Goal: Transaction & Acquisition: Book appointment/travel/reservation

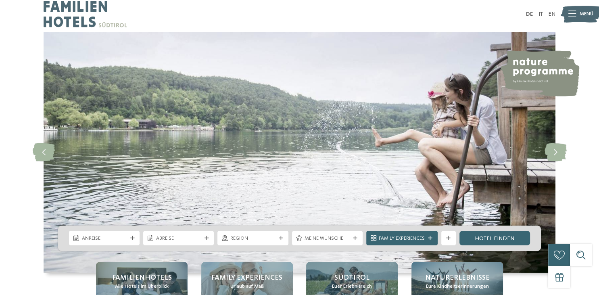
scroll to position [42, 0]
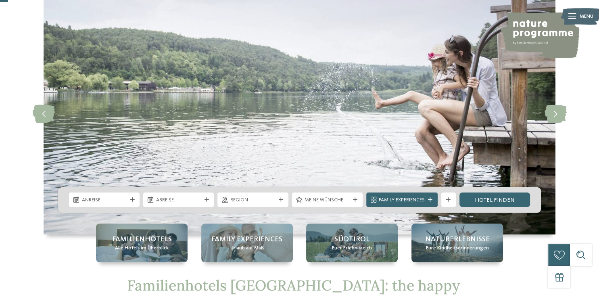
click at [108, 192] on div "Anreise Abreise" at bounding box center [299, 199] width 483 height 25
click at [105, 201] on span "Anreise" at bounding box center [104, 199] width 45 height 7
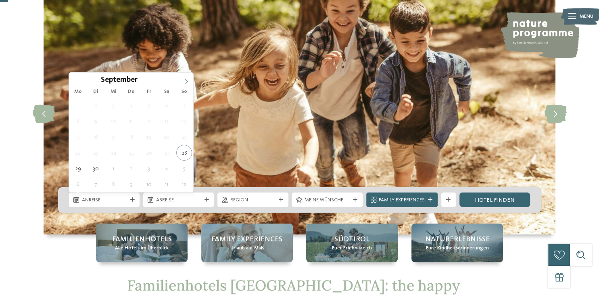
click at [187, 81] on icon at bounding box center [186, 82] width 6 height 6
type input "****"
click at [187, 81] on icon at bounding box center [186, 82] width 6 height 6
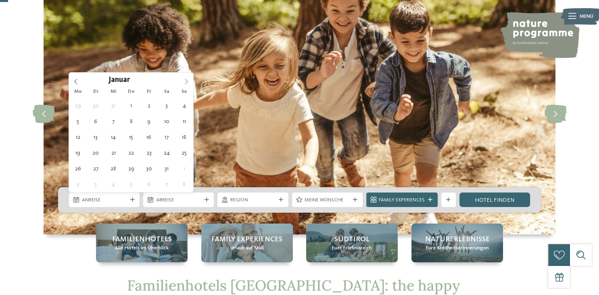
click at [187, 81] on icon at bounding box center [186, 82] width 6 height 6
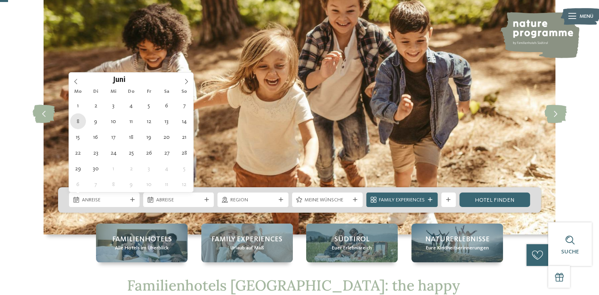
type div "08.06.2026"
type input "****"
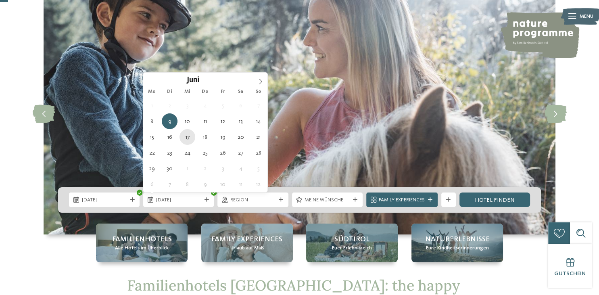
type div "17.06.2026"
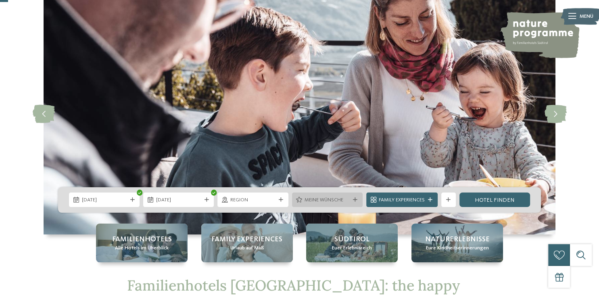
click at [345, 199] on span "Meine Wünsche" at bounding box center [326, 199] width 45 height 7
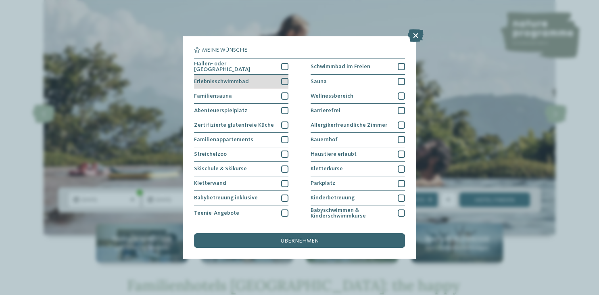
click at [287, 80] on div at bounding box center [284, 81] width 7 height 7
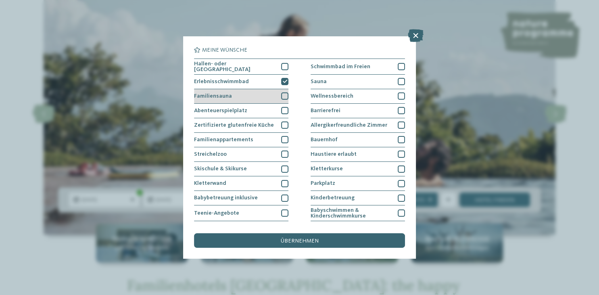
click at [286, 99] on div "Familiensauna" at bounding box center [241, 96] width 94 height 15
click at [283, 112] on div at bounding box center [284, 110] width 7 height 7
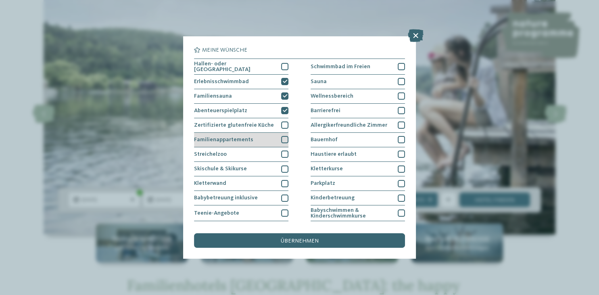
click at [279, 141] on div "Familienappartements" at bounding box center [241, 140] width 94 height 15
click at [281, 148] on div "Streichelzoo" at bounding box center [241, 154] width 94 height 15
click at [290, 185] on div "Hallen- oder Schleusenbad Schwimmbad im Freien Erlebnisschwimmbad" at bounding box center [299, 183] width 210 height 251
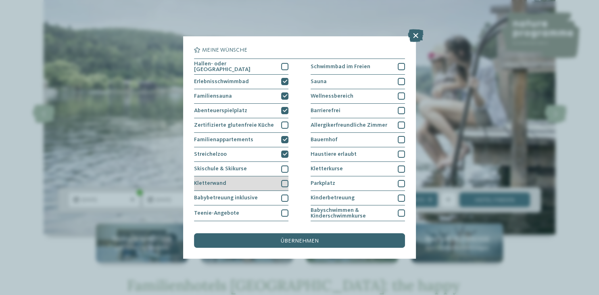
click at [285, 180] on div at bounding box center [284, 183] width 7 height 7
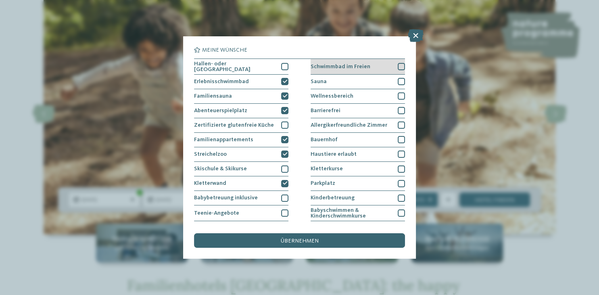
click at [399, 67] on div at bounding box center [401, 66] width 7 height 7
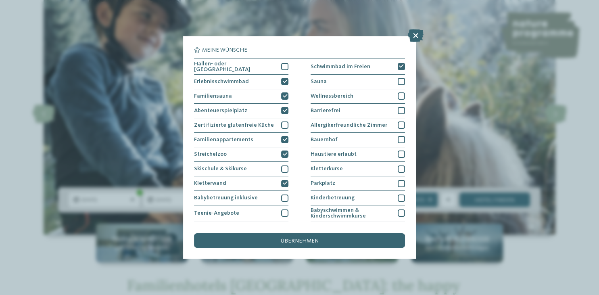
scroll to position [85, 0]
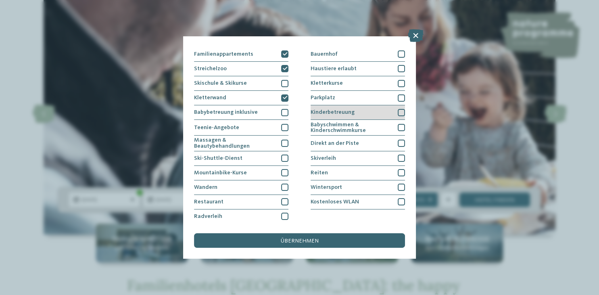
click at [400, 112] on div at bounding box center [401, 112] width 7 height 7
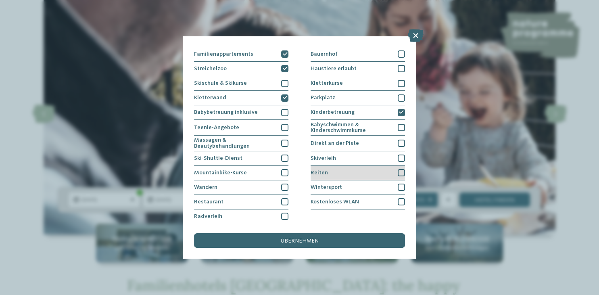
click at [401, 173] on div at bounding box center [401, 172] width 7 height 7
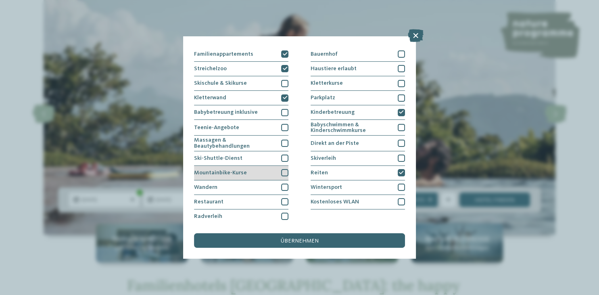
scroll to position [0, 0]
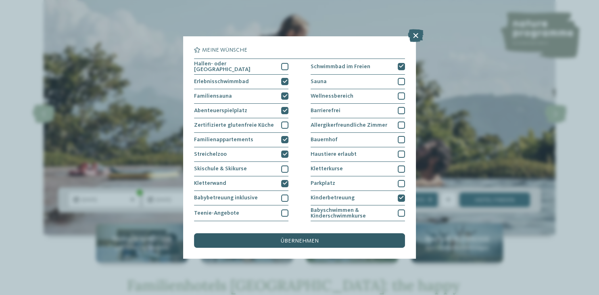
click at [284, 241] on span "übernehmen" at bounding box center [300, 241] width 38 height 6
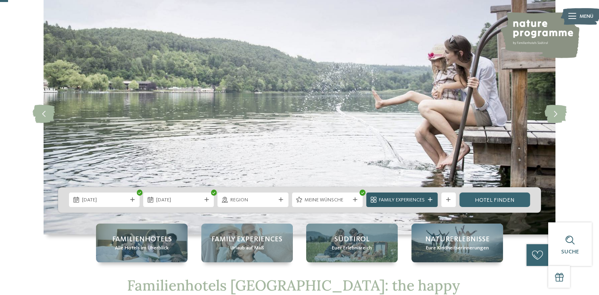
click at [409, 204] on div "Family Experiences" at bounding box center [401, 199] width 71 height 15
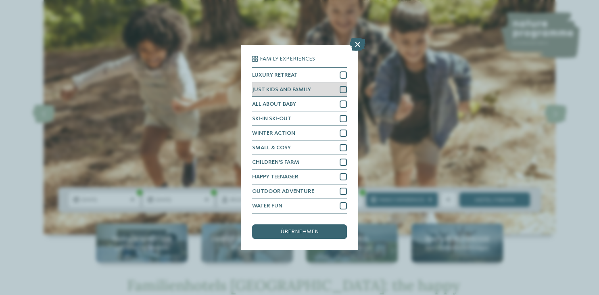
click at [342, 90] on div at bounding box center [343, 89] width 7 height 7
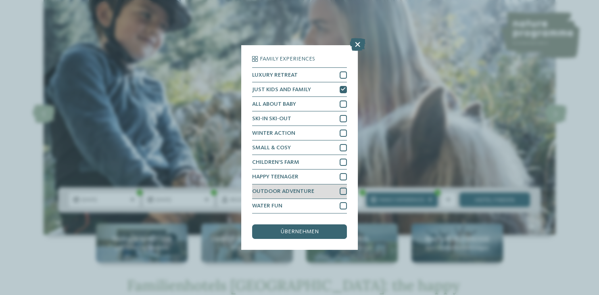
click at [346, 190] on div at bounding box center [343, 190] width 7 height 7
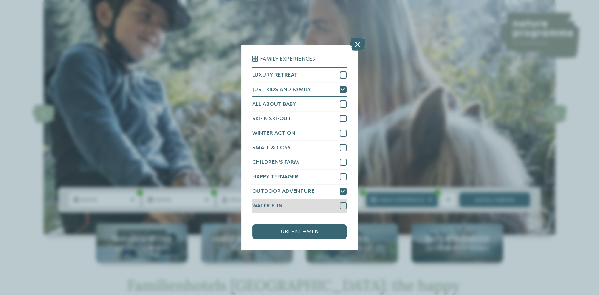
click at [344, 205] on div at bounding box center [343, 205] width 7 height 7
click at [325, 232] on div "übernehmen" at bounding box center [299, 231] width 94 height 15
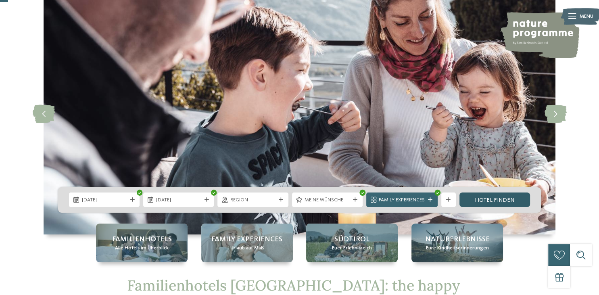
click at [520, 202] on link "Hotel finden" at bounding box center [494, 199] width 71 height 15
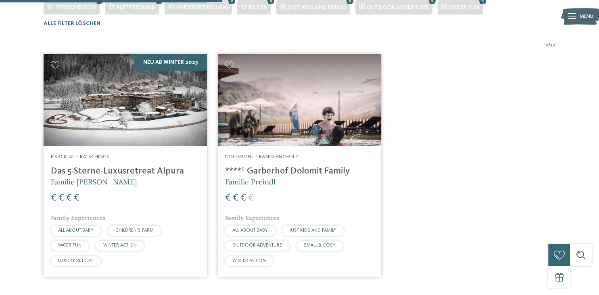
scroll to position [252, 0]
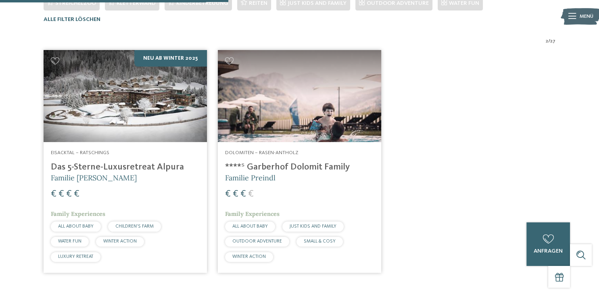
click at [130, 106] on img at bounding box center [125, 96] width 163 height 92
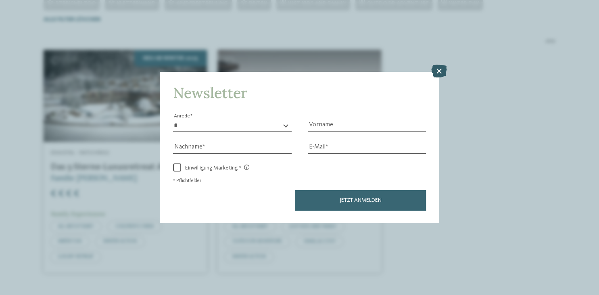
click at [439, 69] on icon at bounding box center [439, 71] width 16 height 13
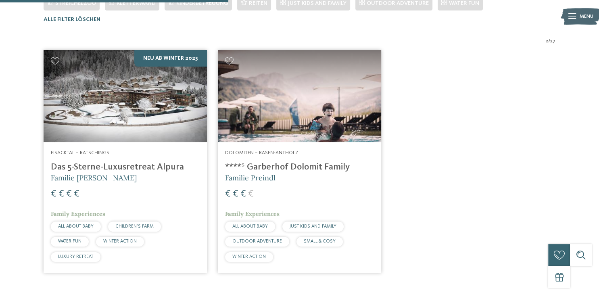
click at [97, 105] on img at bounding box center [125, 96] width 163 height 92
click at [344, 133] on img at bounding box center [299, 96] width 163 height 92
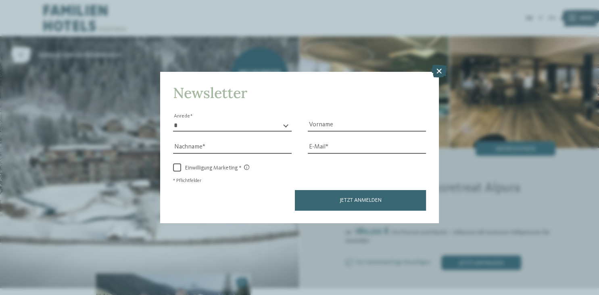
click at [435, 76] on icon at bounding box center [439, 71] width 16 height 13
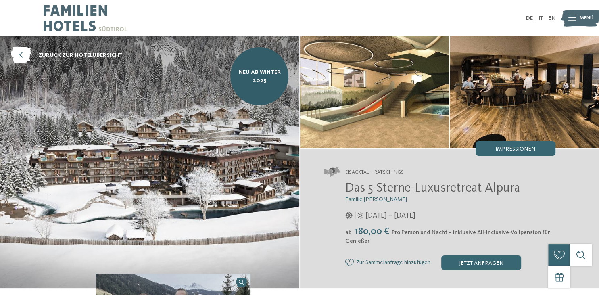
click at [500, 156] on div "Eisacktal – Ratschings Das 5-Sterne-Luxusretreat Alpura Familie Eisendle [DATE]…" at bounding box center [449, 218] width 299 height 139
click at [520, 141] on img at bounding box center [524, 92] width 149 height 112
click at [510, 148] on span "Impressionen" at bounding box center [515, 149] width 40 height 6
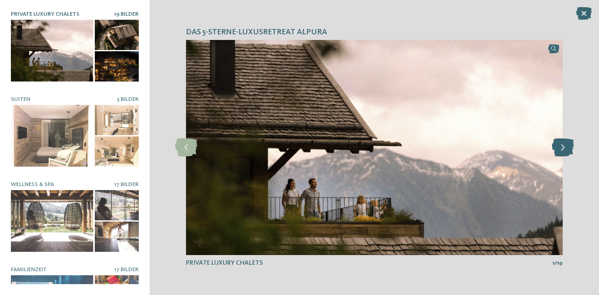
click at [564, 147] on icon at bounding box center [562, 147] width 22 height 18
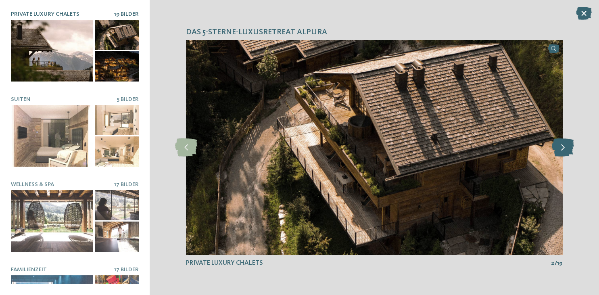
click at [564, 147] on icon at bounding box center [562, 147] width 22 height 18
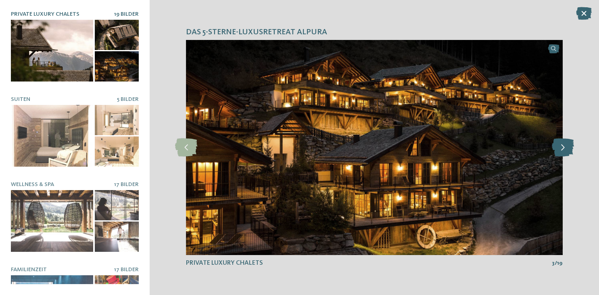
click at [564, 147] on icon at bounding box center [562, 147] width 22 height 18
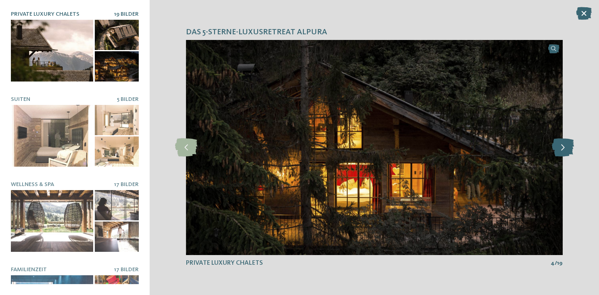
click at [564, 147] on icon at bounding box center [562, 147] width 22 height 18
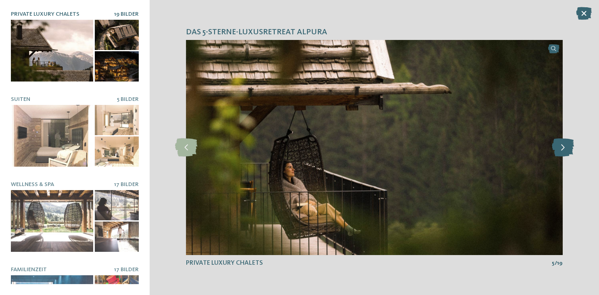
click at [564, 147] on icon at bounding box center [562, 147] width 22 height 18
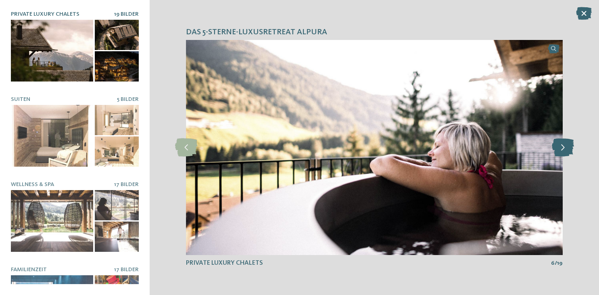
click at [564, 147] on icon at bounding box center [562, 147] width 22 height 18
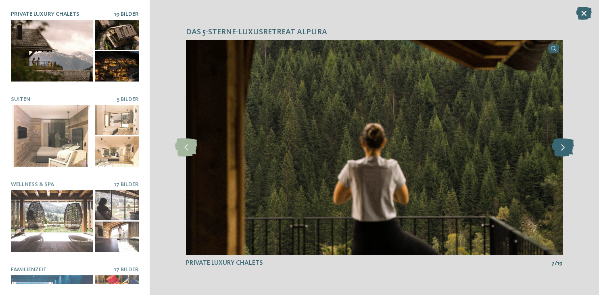
click at [564, 147] on icon at bounding box center [562, 147] width 22 height 18
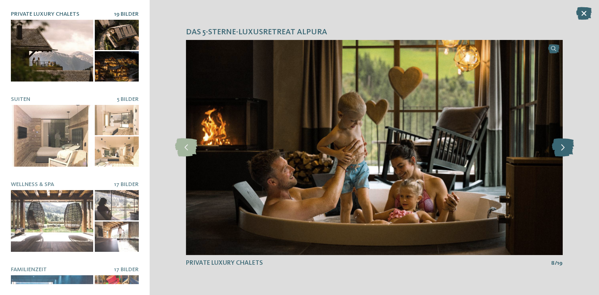
click at [564, 147] on icon at bounding box center [562, 147] width 22 height 18
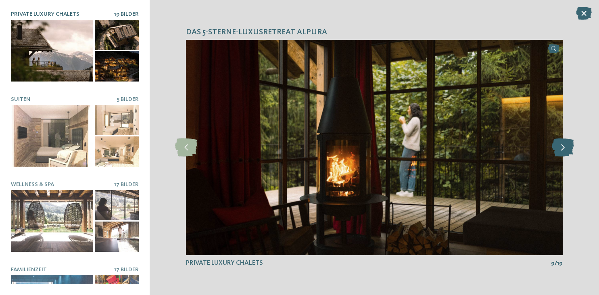
click at [564, 147] on icon at bounding box center [562, 147] width 22 height 18
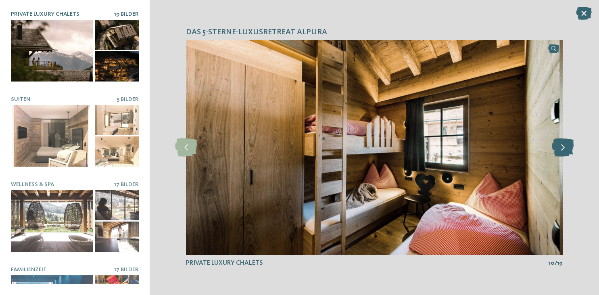
click at [564, 147] on icon at bounding box center [562, 147] width 22 height 18
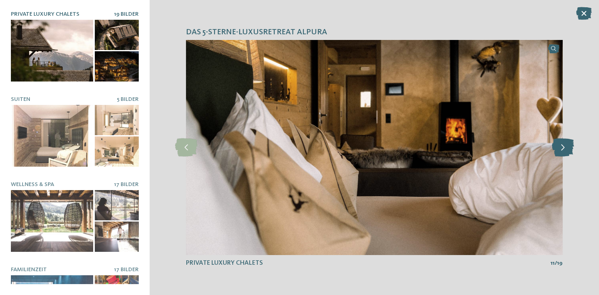
click at [564, 147] on icon at bounding box center [562, 147] width 22 height 18
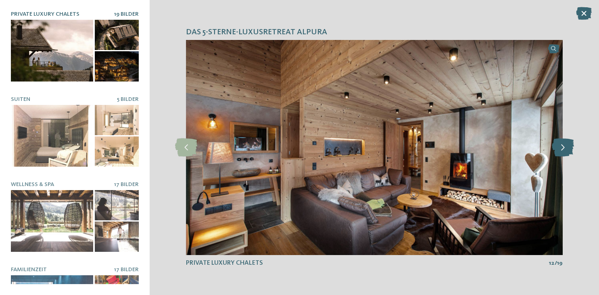
click at [564, 147] on icon at bounding box center [562, 147] width 22 height 18
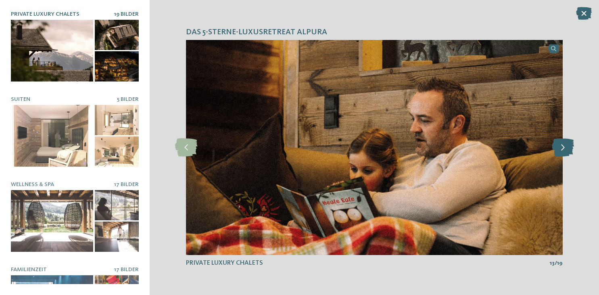
click at [564, 147] on icon at bounding box center [562, 147] width 22 height 18
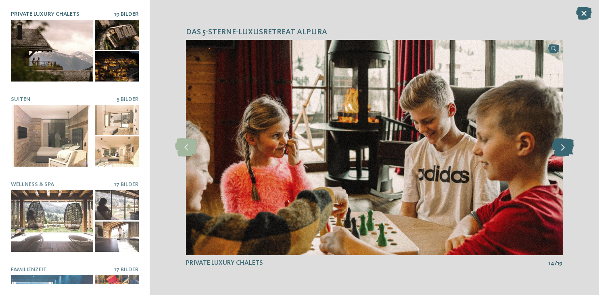
click at [564, 147] on icon at bounding box center [562, 147] width 22 height 18
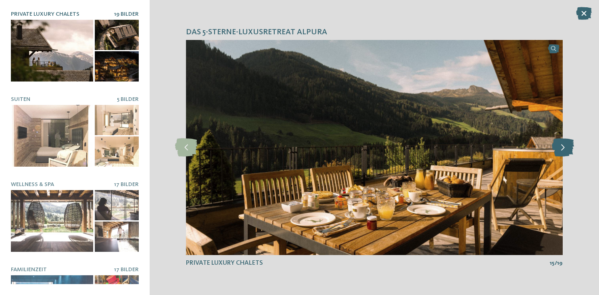
click at [564, 147] on icon at bounding box center [562, 147] width 22 height 18
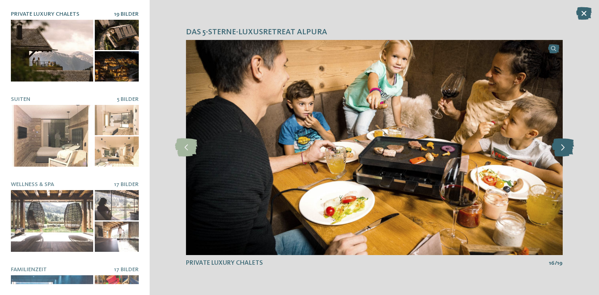
click at [564, 147] on icon at bounding box center [562, 147] width 22 height 18
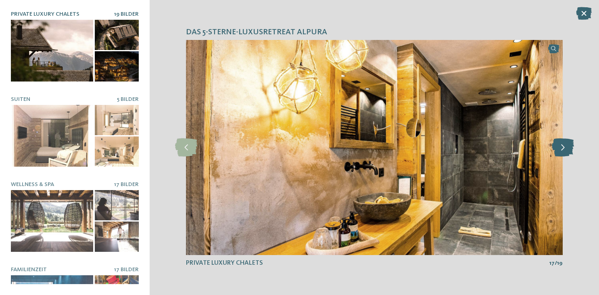
click at [564, 147] on icon at bounding box center [562, 147] width 22 height 18
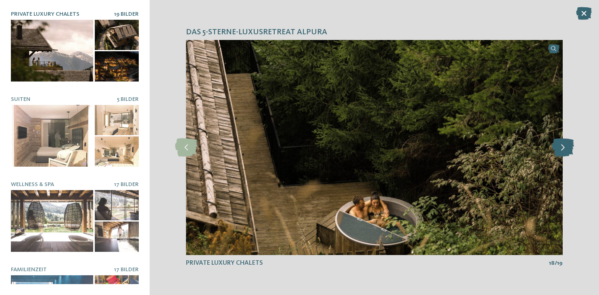
click at [564, 147] on icon at bounding box center [562, 147] width 22 height 18
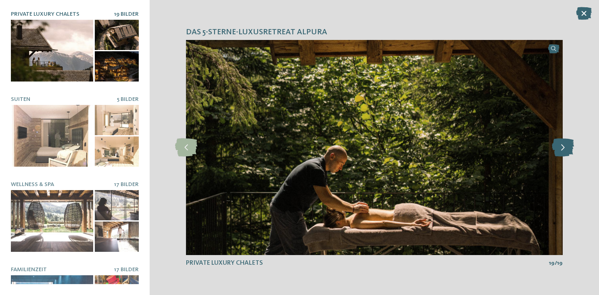
click at [564, 147] on icon at bounding box center [562, 147] width 22 height 18
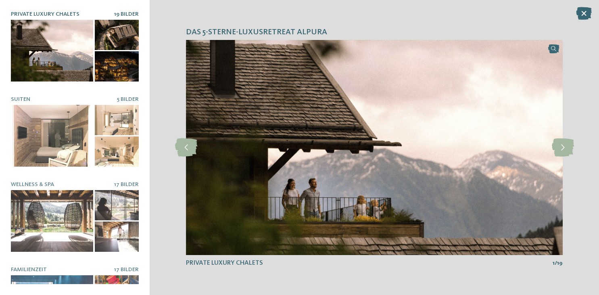
click at [585, 23] on div "Das 5-Sterne-Luxusretreat Alpura slide 1 of 19 1" at bounding box center [374, 147] width 449 height 295
click at [585, 14] on icon at bounding box center [584, 13] width 16 height 13
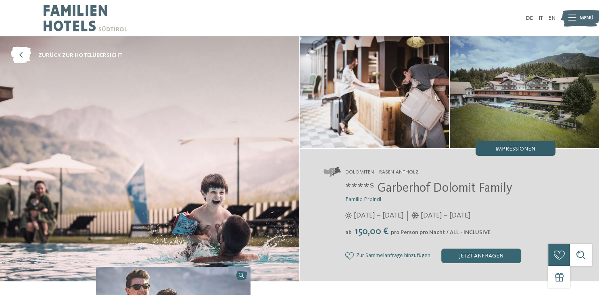
click at [526, 148] on span "Impressionen" at bounding box center [515, 149] width 40 height 6
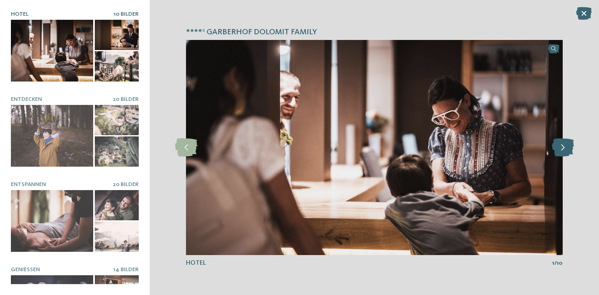
click at [561, 150] on icon at bounding box center [562, 147] width 22 height 18
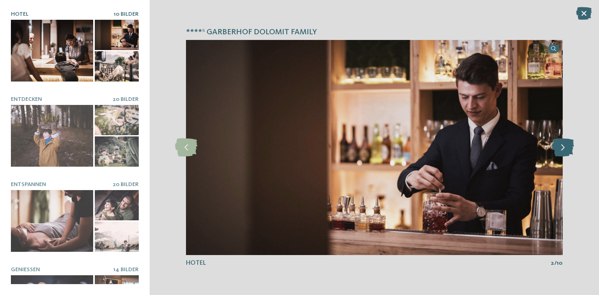
click at [561, 150] on icon at bounding box center [562, 147] width 22 height 18
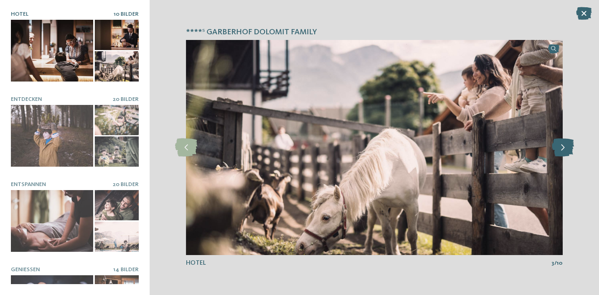
click at [561, 150] on icon at bounding box center [562, 147] width 22 height 18
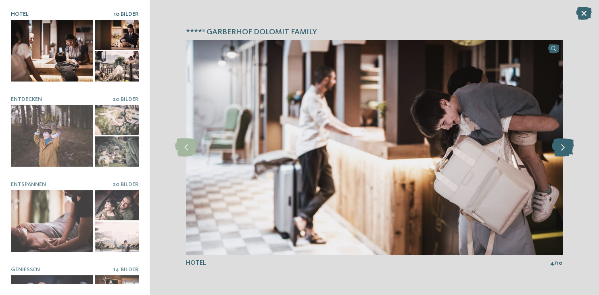
click at [561, 150] on icon at bounding box center [562, 147] width 22 height 18
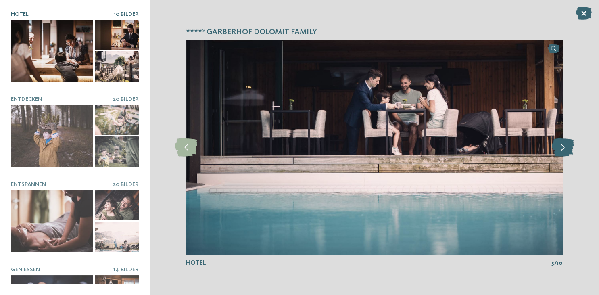
click at [561, 150] on icon at bounding box center [562, 147] width 22 height 18
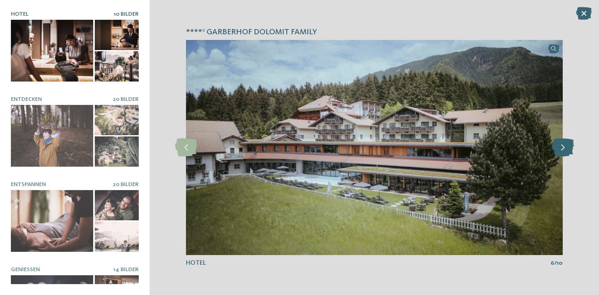
click at [561, 150] on icon at bounding box center [562, 147] width 22 height 18
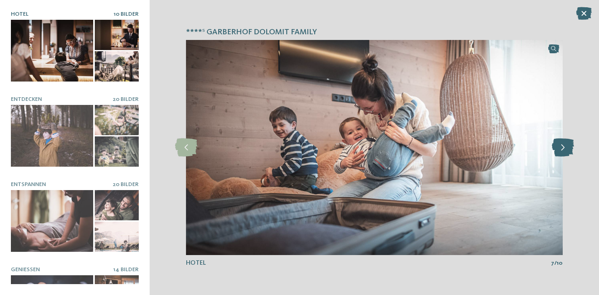
click at [561, 150] on icon at bounding box center [562, 147] width 22 height 18
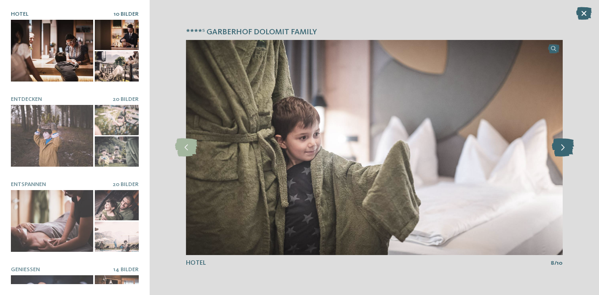
click at [561, 150] on icon at bounding box center [562, 147] width 22 height 18
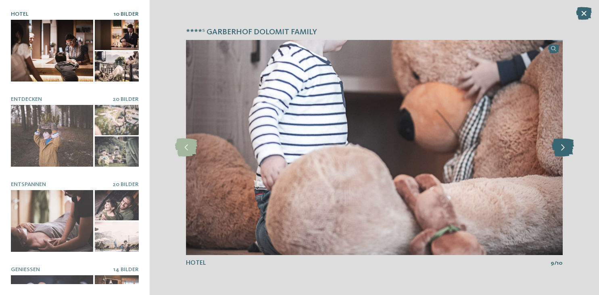
click at [561, 150] on icon at bounding box center [562, 147] width 22 height 18
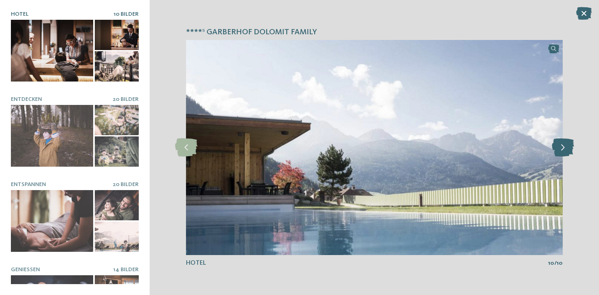
click at [561, 150] on icon at bounding box center [562, 147] width 22 height 18
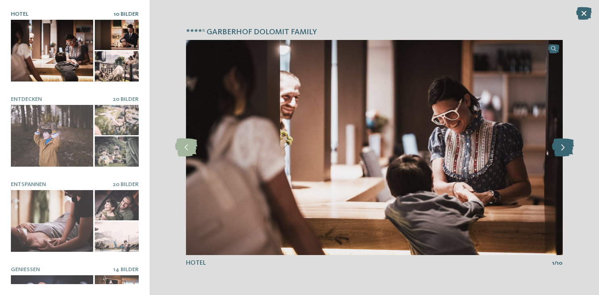
click at [561, 150] on icon at bounding box center [562, 147] width 22 height 18
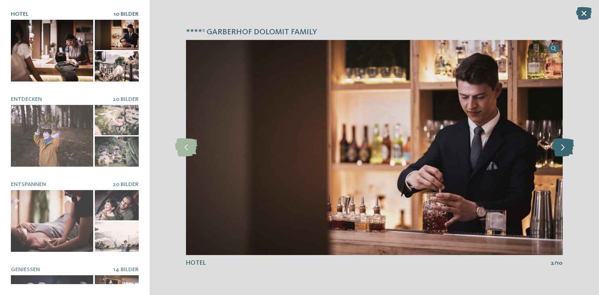
click at [561, 150] on icon at bounding box center [562, 147] width 22 height 18
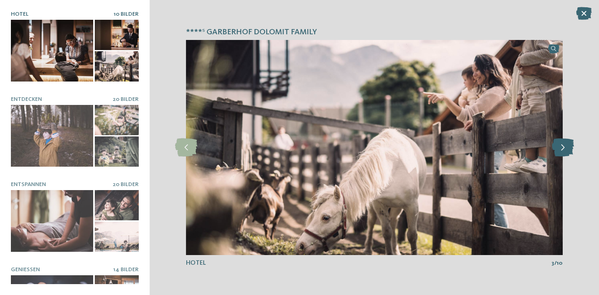
click at [561, 150] on icon at bounding box center [562, 147] width 22 height 18
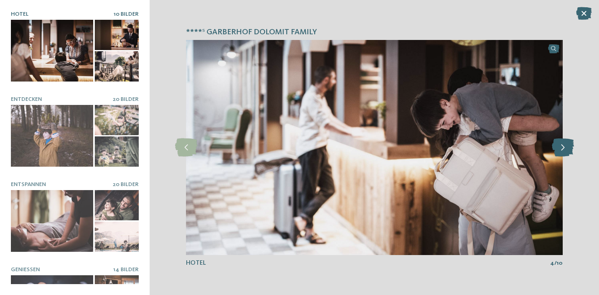
click at [561, 150] on icon at bounding box center [562, 147] width 22 height 18
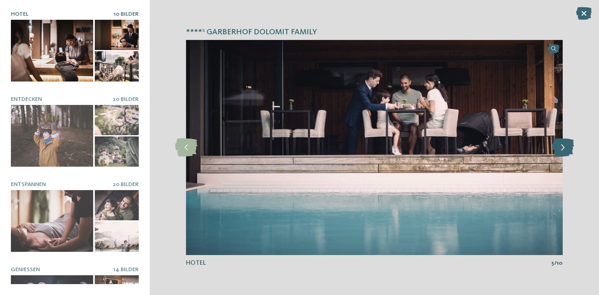
click at [561, 150] on icon at bounding box center [562, 147] width 22 height 18
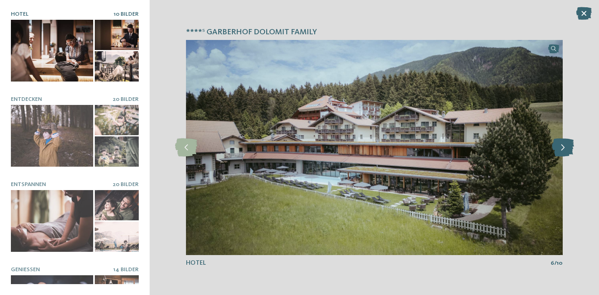
click at [561, 150] on icon at bounding box center [562, 147] width 22 height 18
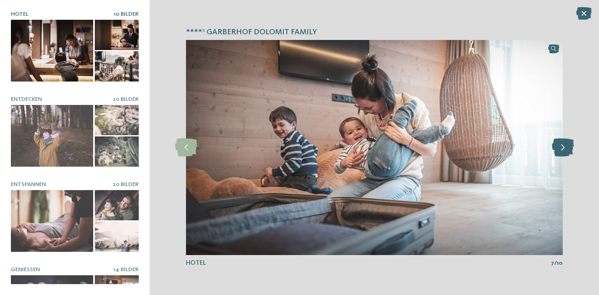
click at [561, 150] on icon at bounding box center [562, 147] width 22 height 18
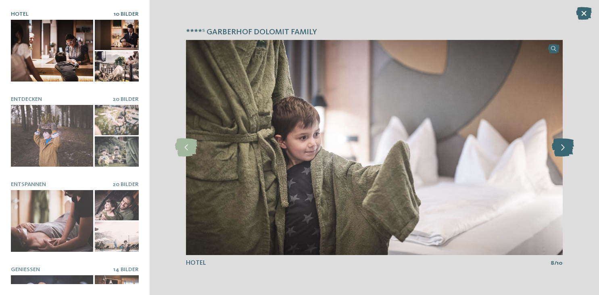
click at [561, 150] on icon at bounding box center [562, 147] width 22 height 18
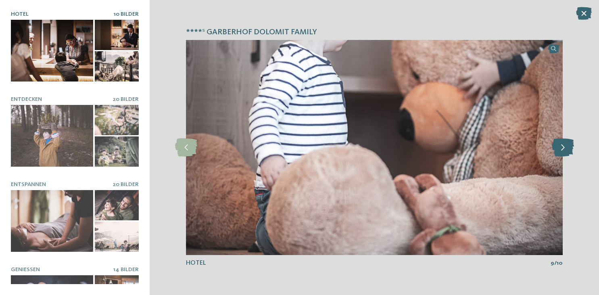
click at [561, 150] on icon at bounding box center [562, 147] width 22 height 18
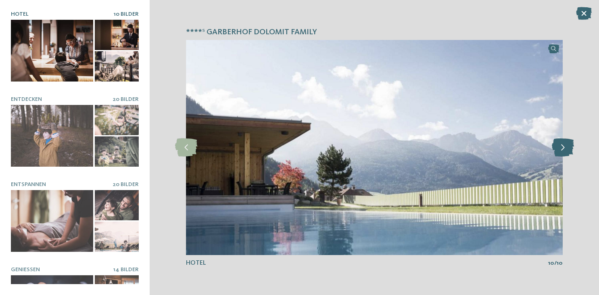
click at [561, 150] on icon at bounding box center [562, 147] width 22 height 18
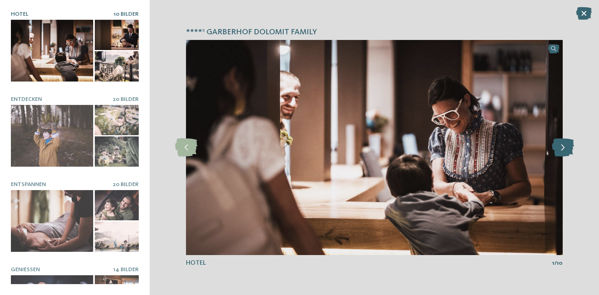
click at [561, 150] on icon at bounding box center [562, 147] width 22 height 18
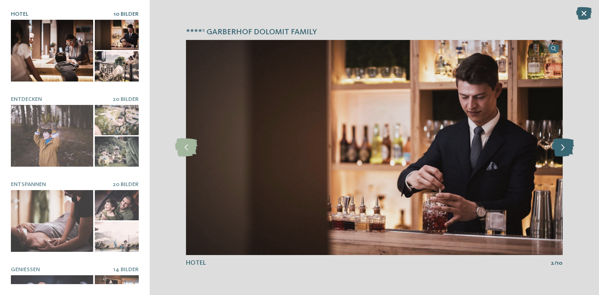
click at [561, 150] on icon at bounding box center [562, 147] width 22 height 18
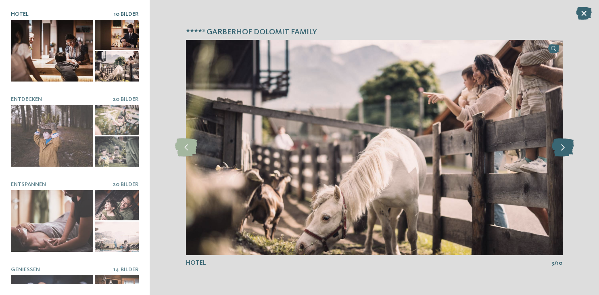
click at [561, 150] on icon at bounding box center [562, 147] width 22 height 18
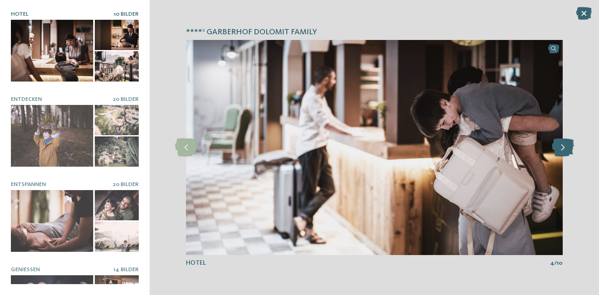
click at [561, 150] on icon at bounding box center [562, 147] width 22 height 18
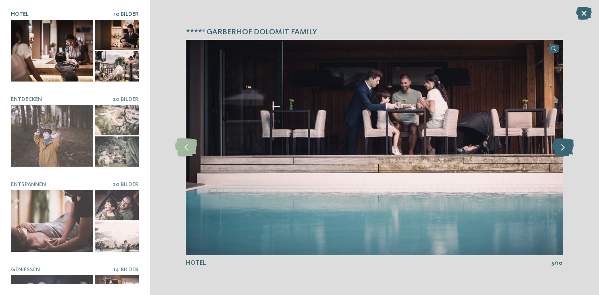
click at [561, 150] on icon at bounding box center [562, 147] width 22 height 18
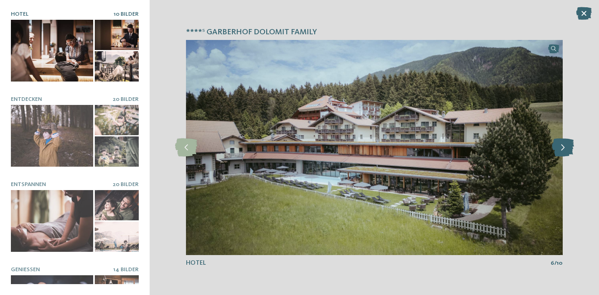
click at [561, 150] on icon at bounding box center [562, 147] width 22 height 18
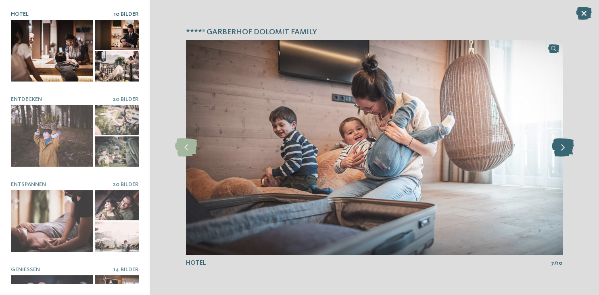
click at [561, 150] on icon at bounding box center [562, 147] width 22 height 18
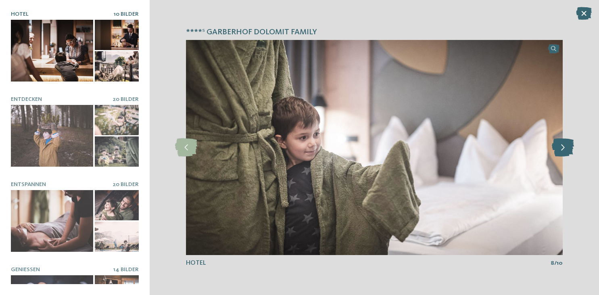
click at [561, 150] on icon at bounding box center [562, 147] width 22 height 18
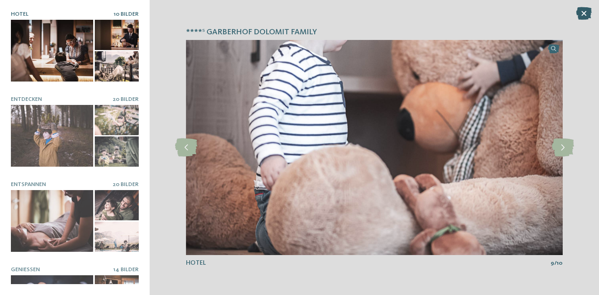
click at [585, 11] on icon at bounding box center [584, 13] width 16 height 13
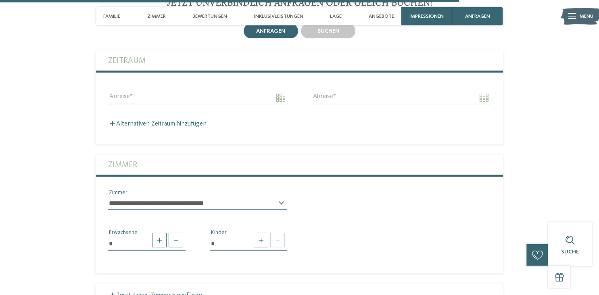
scroll to position [2342, 0]
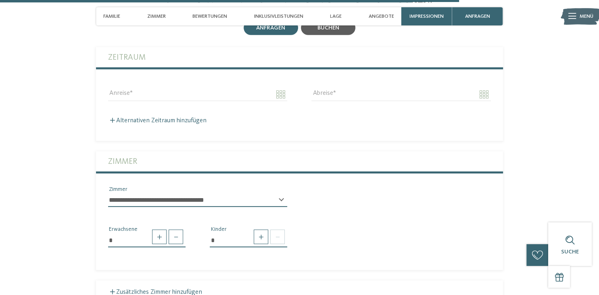
click at [331, 31] on span "buchen" at bounding box center [328, 28] width 22 height 6
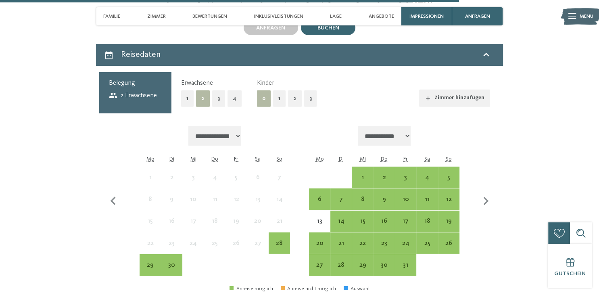
click at [188, 126] on select "**********" at bounding box center [214, 135] width 53 height 19
select select "**********"
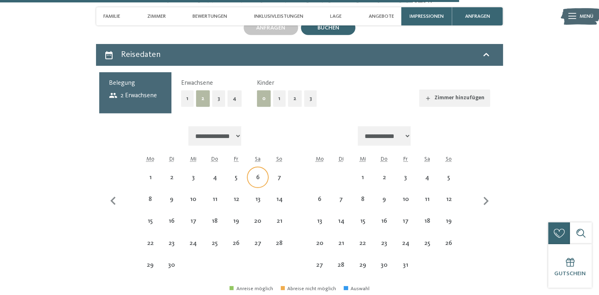
select select "**********"
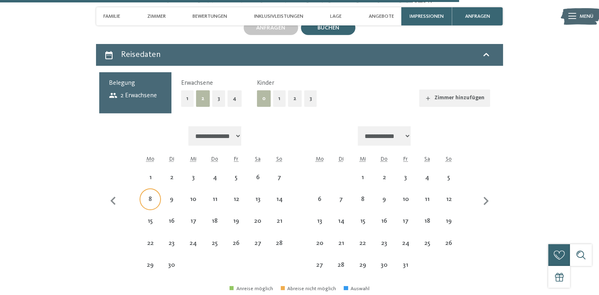
click at [149, 212] on div "8" at bounding box center [150, 206] width 20 height 20
select select "**********"
click at [206, 234] on div "18" at bounding box center [215, 228] width 20 height 20
select select "**********"
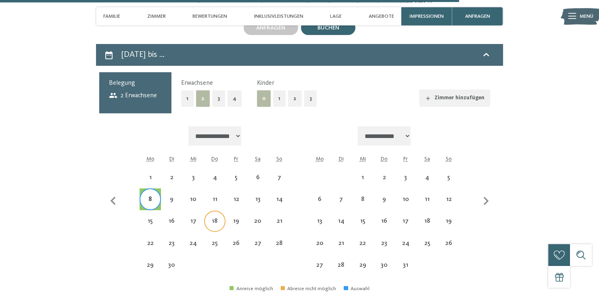
select select "**********"
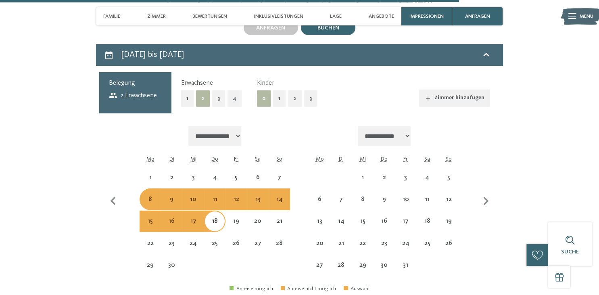
click at [165, 96] on div "Belegung 2 Erwachsene" at bounding box center [135, 92] width 72 height 41
click at [139, 100] on span "2 Erwachsene" at bounding box center [133, 95] width 48 height 9
click at [131, 100] on span "2 Erwachsene" at bounding box center [133, 95] width 48 height 9
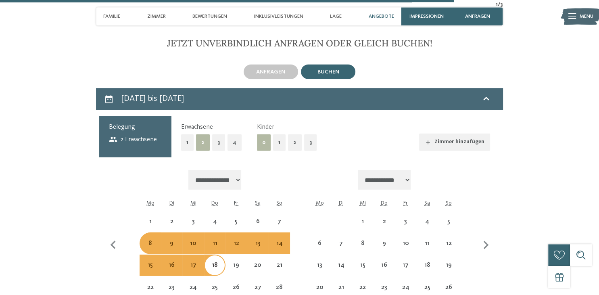
scroll to position [2299, 0]
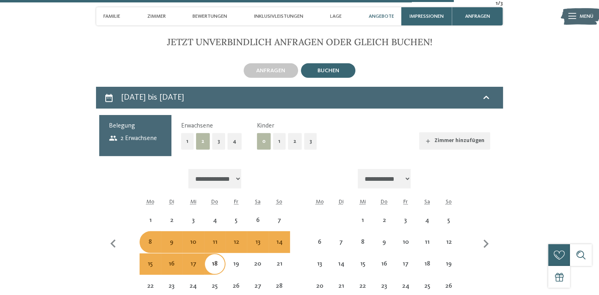
click at [128, 144] on div "Belegung 2 Erwachsene" at bounding box center [135, 135] width 72 height 41
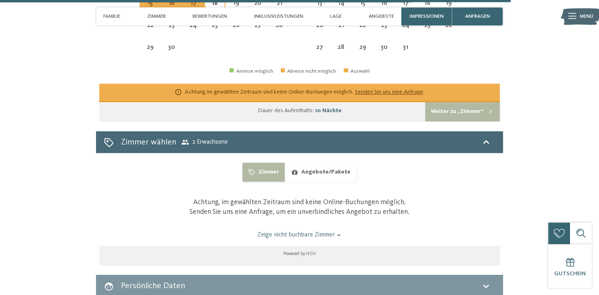
scroll to position [2597, 0]
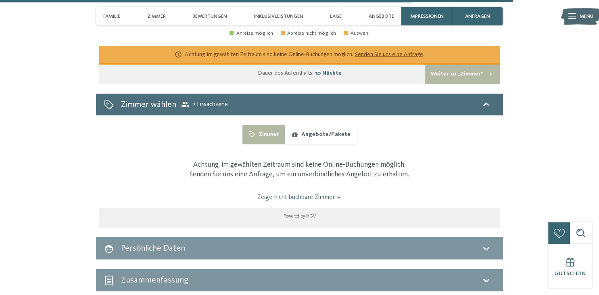
click at [151, 106] on div "Zimmer wählen 2 Erwachsene" at bounding box center [299, 105] width 407 height 22
select select "**********"
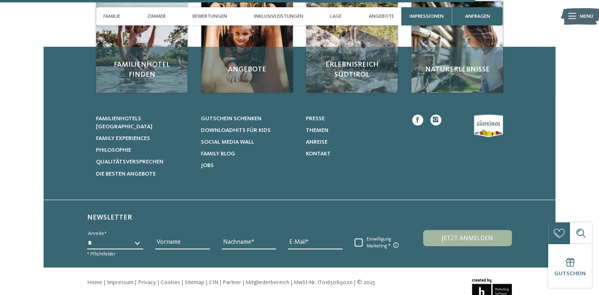
scroll to position [2396, 0]
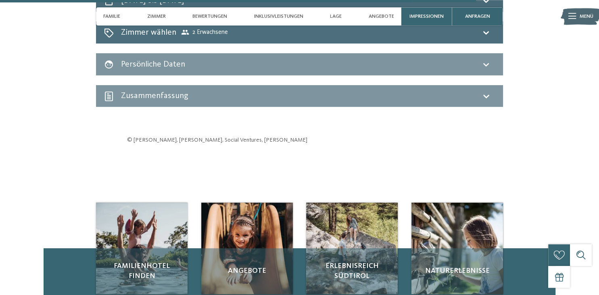
click at [485, 37] on icon at bounding box center [486, 33] width 10 height 10
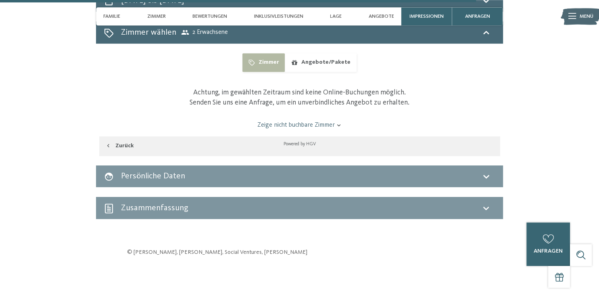
click at [272, 71] on button "Zimmer" at bounding box center [263, 62] width 42 height 19
click at [249, 152] on div "Powered by HGV" at bounding box center [299, 144] width 400 height 16
click at [121, 152] on button "Zurück" at bounding box center [119, 145] width 40 height 19
select select "**********"
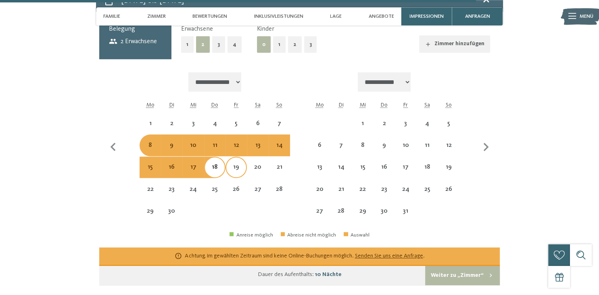
click at [236, 179] on div "19" at bounding box center [236, 174] width 20 height 20
select select "**********"
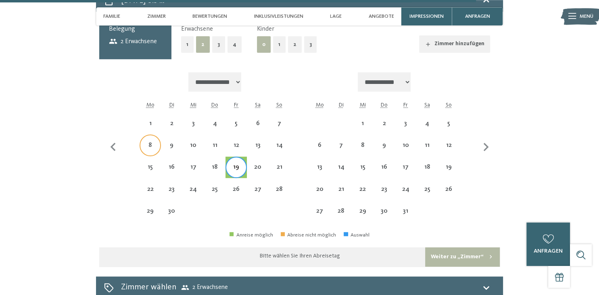
click at [146, 152] on div "8" at bounding box center [150, 152] width 20 height 20
select select "**********"
click at [156, 179] on div "15" at bounding box center [150, 174] width 20 height 20
select select "**********"
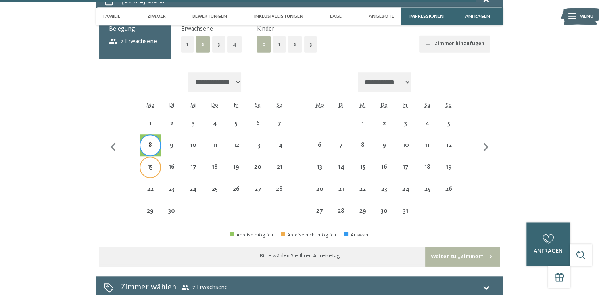
select select "**********"
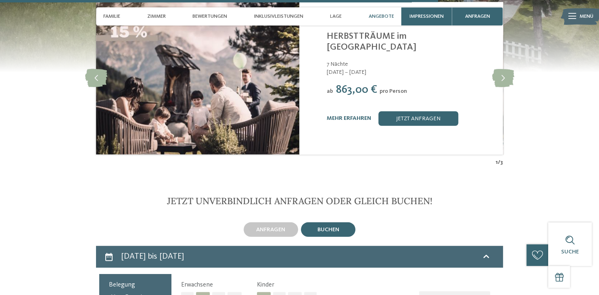
scroll to position [1800, 0]
